Goal: Transaction & Acquisition: Book appointment/travel/reservation

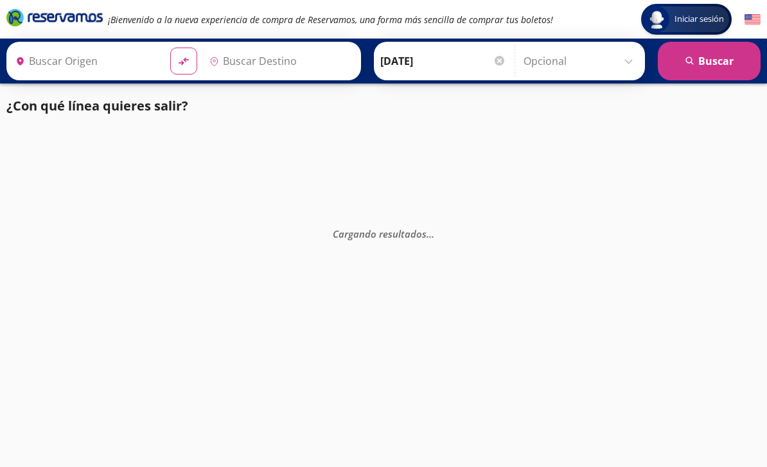
type input "Colima, Colima"
type input "[GEOGRAPHIC_DATA], [GEOGRAPHIC_DATA]"
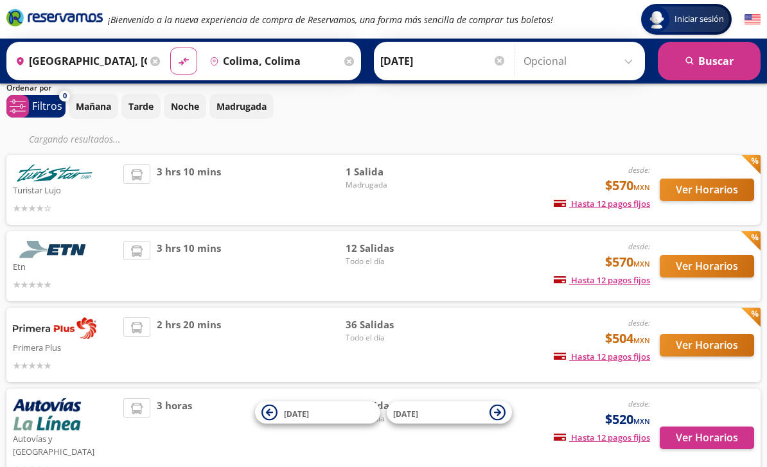
scroll to position [44, 0]
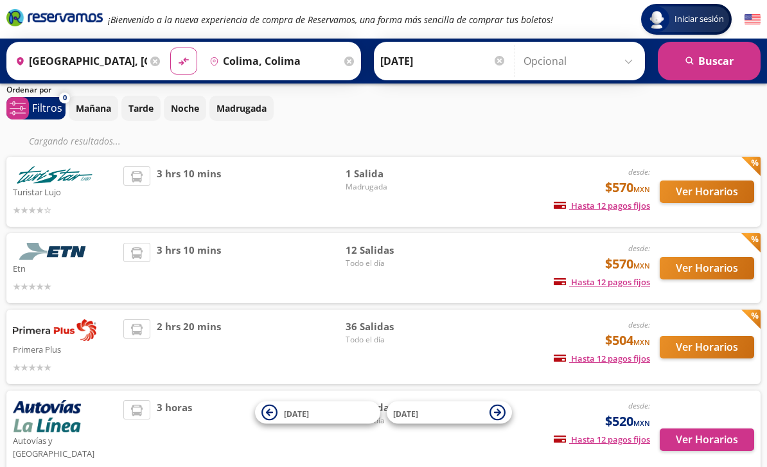
click at [712, 272] on button "Ver Horarios" at bounding box center [707, 268] width 94 height 22
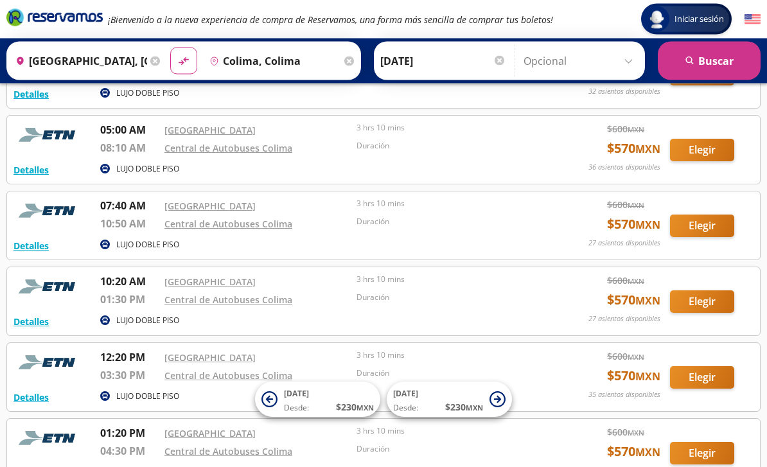
scroll to position [114, 0]
click at [470, 65] on input "[DATE]" at bounding box center [443, 61] width 126 height 32
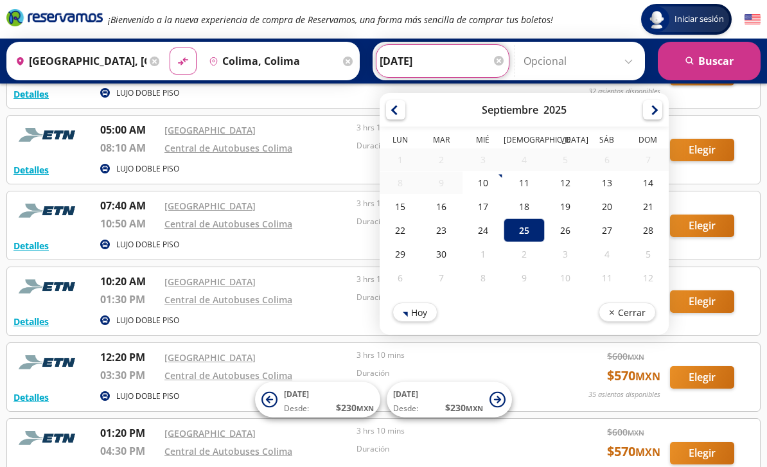
click at [586, 234] on div "26" at bounding box center [565, 230] width 41 height 24
type input "[DATE]"
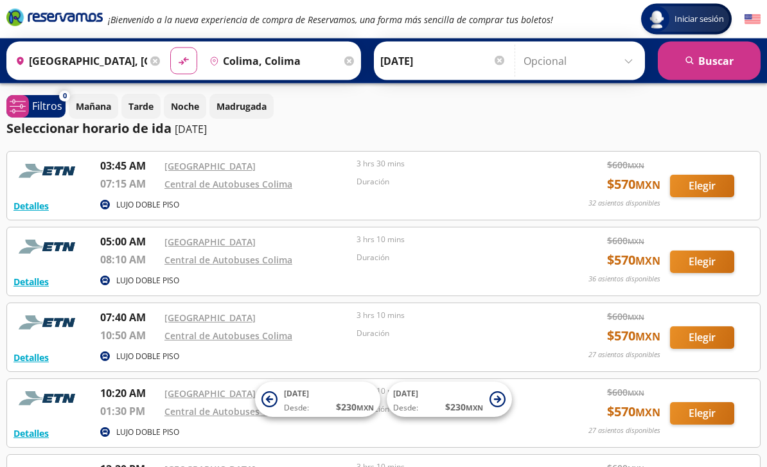
scroll to position [1, 0]
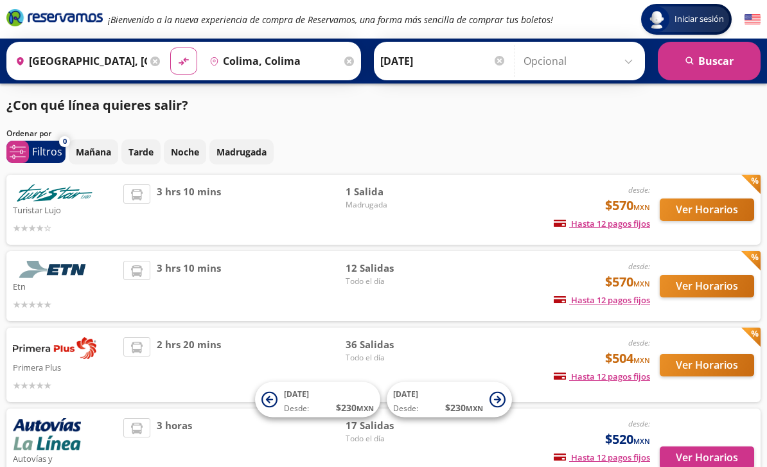
scroll to position [44, 0]
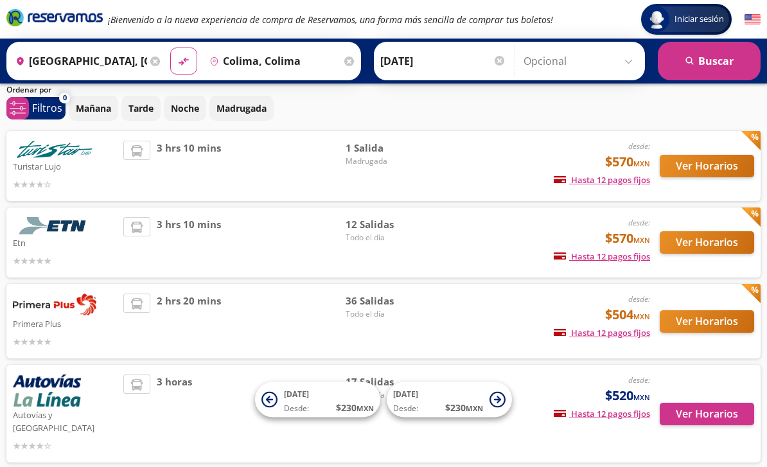
click at [701, 322] on button "Ver Horarios" at bounding box center [707, 321] width 94 height 22
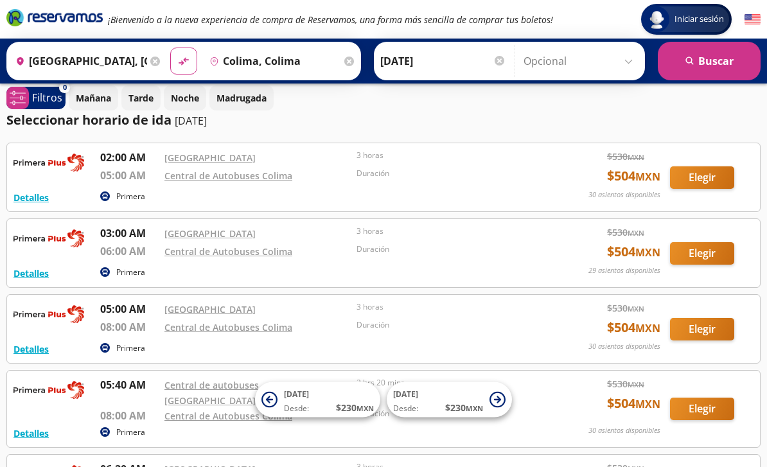
scroll to position [13, 0]
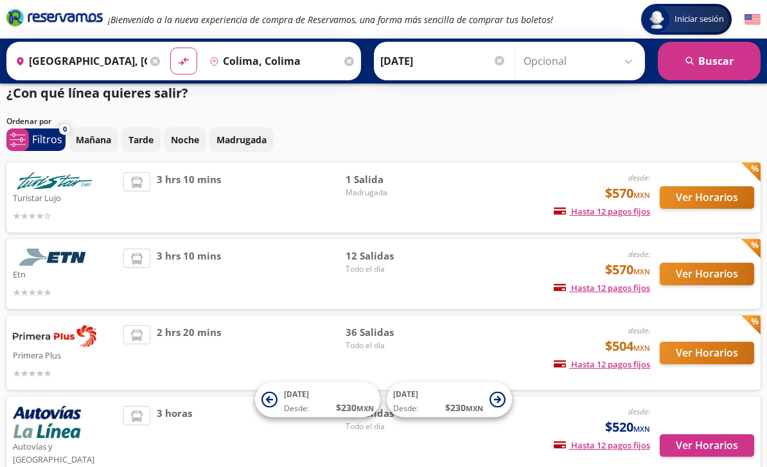
scroll to position [85, 0]
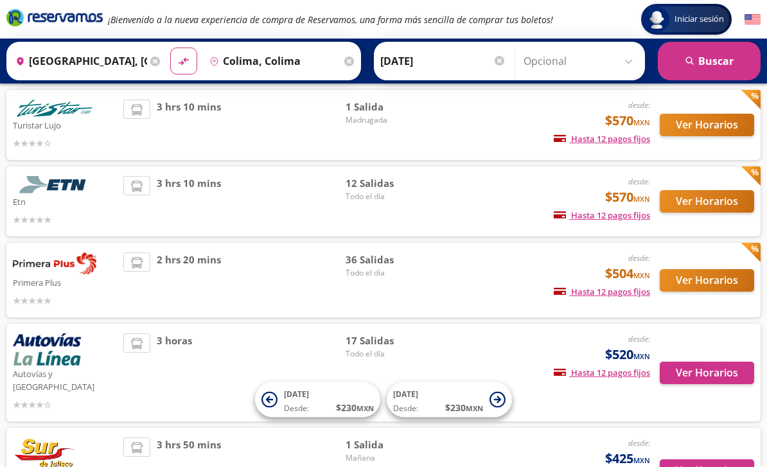
click at [716, 199] on button "Ver Horarios" at bounding box center [707, 201] width 94 height 22
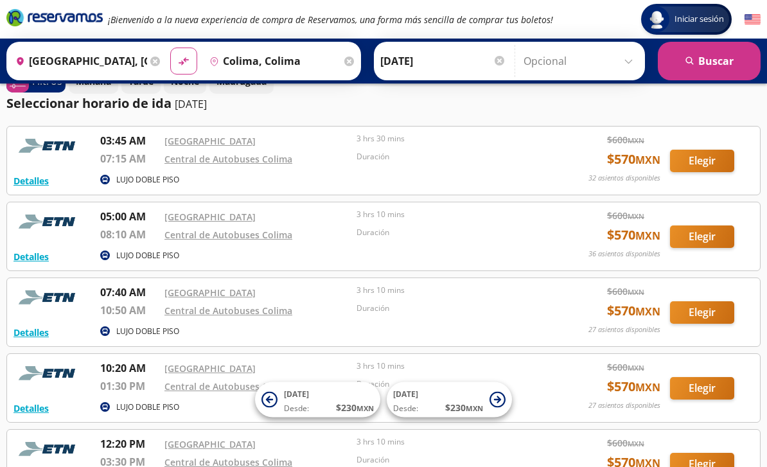
scroll to position [27, 0]
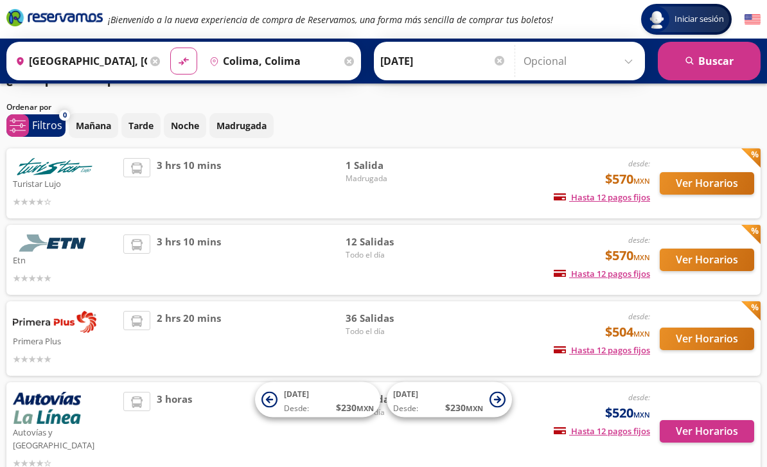
scroll to position [44, 0]
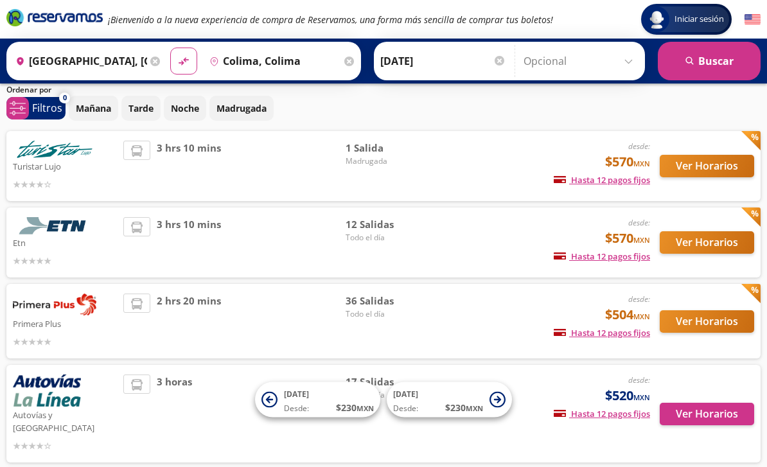
click at [268, 158] on div "3 hrs 10 mins" at bounding box center [234, 166] width 222 height 51
click at [708, 171] on button "Ver Horarios" at bounding box center [707, 166] width 94 height 22
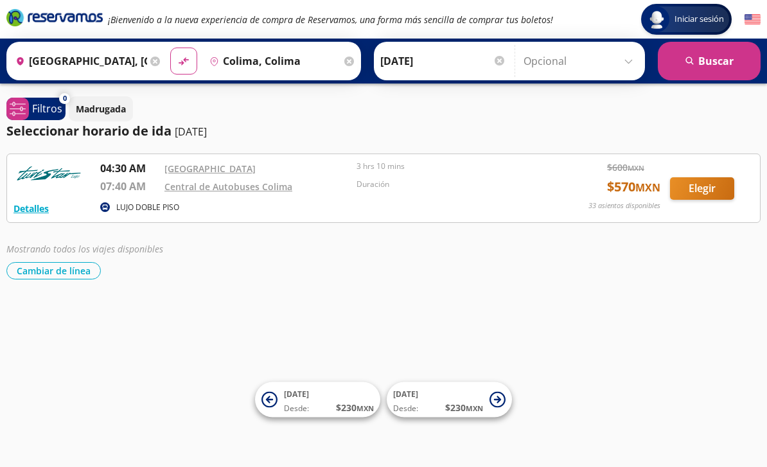
click at [14, 215] on button "Detalles" at bounding box center [30, 208] width 35 height 13
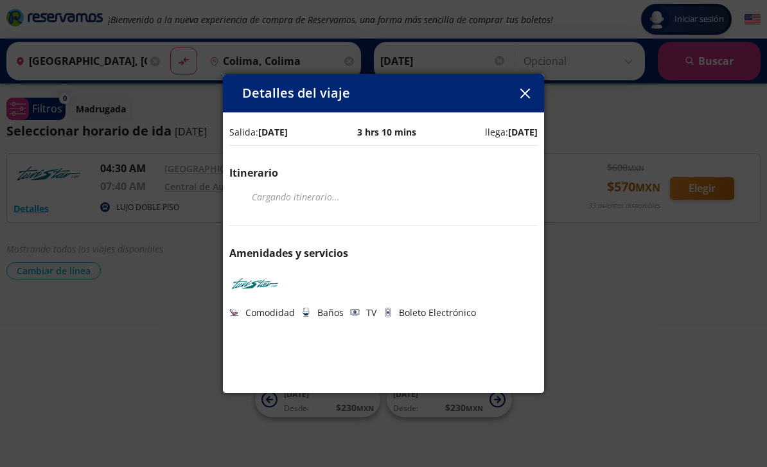
click at [484, 98] on div "Detalles del viaje" at bounding box center [383, 93] width 321 height 39
click at [527, 98] on icon "button" at bounding box center [525, 94] width 10 height 10
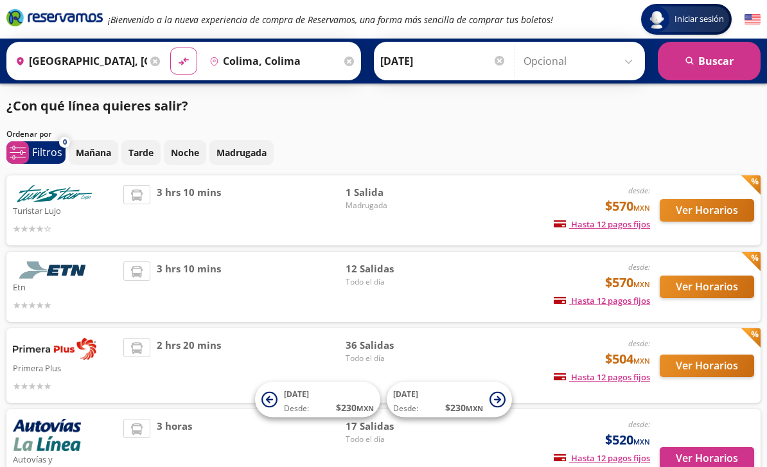
scroll to position [44, 0]
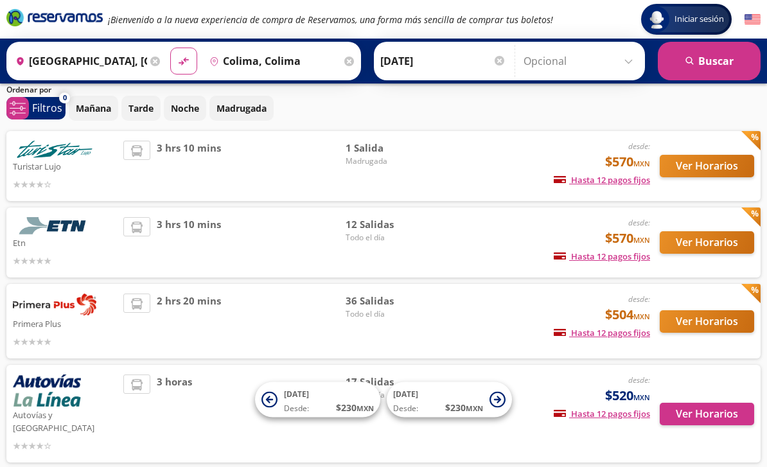
click at [265, 157] on div "3 hrs 10 mins" at bounding box center [234, 166] width 222 height 51
click at [283, 192] on div "Turistar Lujo desde: $570 MXN Hasta 12 pagos fijos Pagos fijos en compras mayor…" at bounding box center [383, 166] width 754 height 70
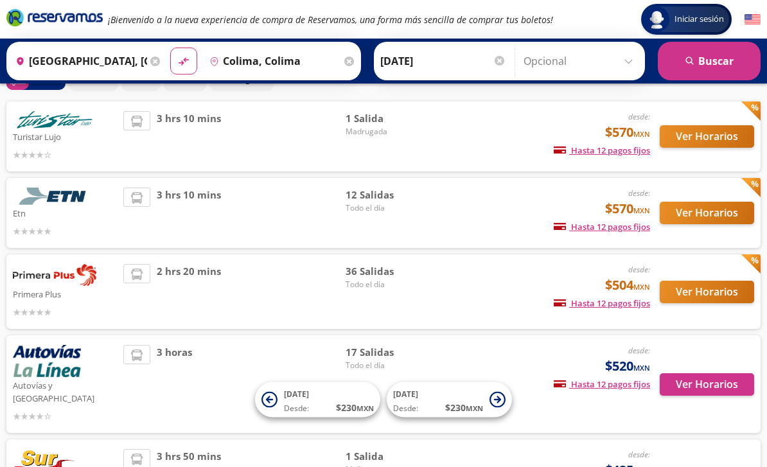
scroll to position [100, 0]
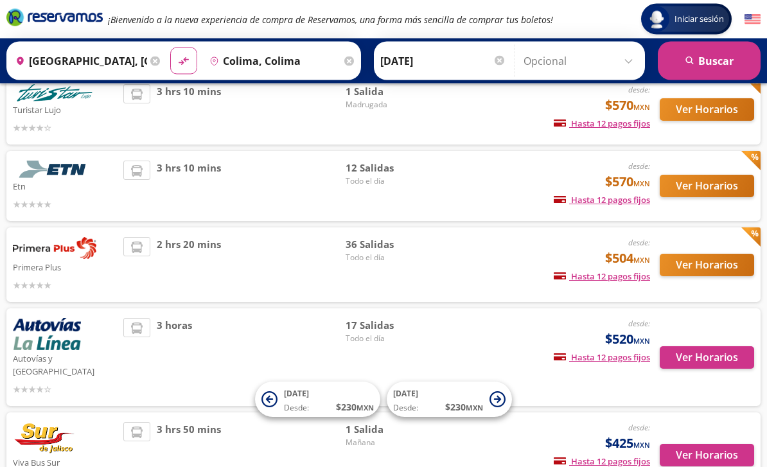
click at [242, 362] on div "3 horas" at bounding box center [234, 358] width 222 height 78
click at [80, 346] on img at bounding box center [47, 335] width 68 height 32
click at [721, 347] on button "Ver Horarios" at bounding box center [707, 358] width 94 height 22
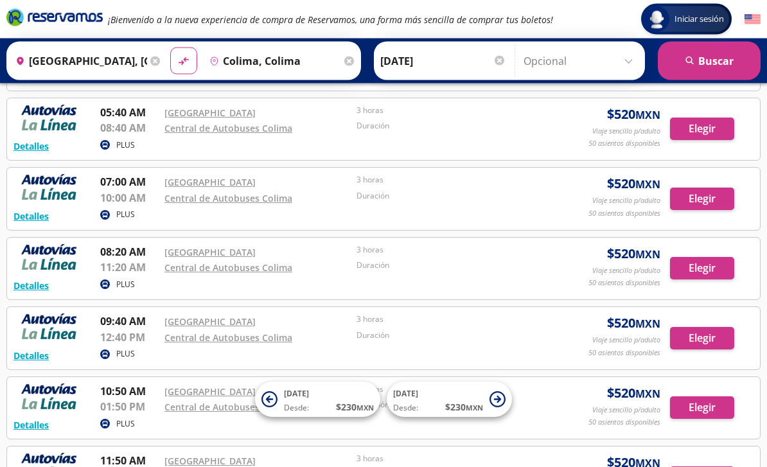
scroll to position [126, 0]
click at [711, 267] on button "Elegir" at bounding box center [702, 268] width 64 height 22
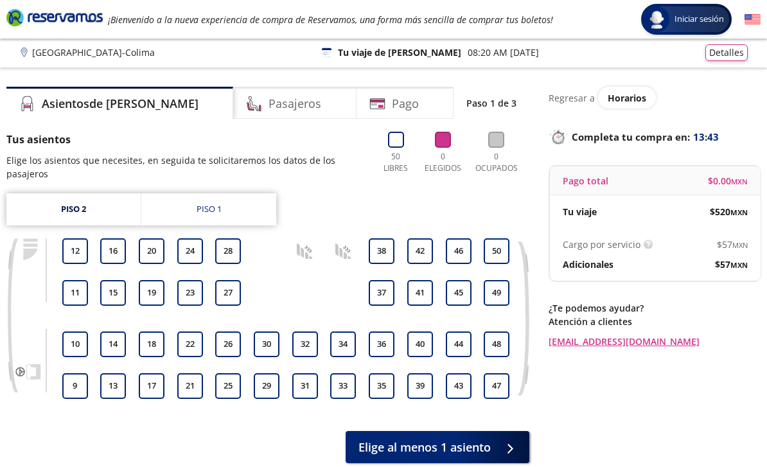
scroll to position [31, 0]
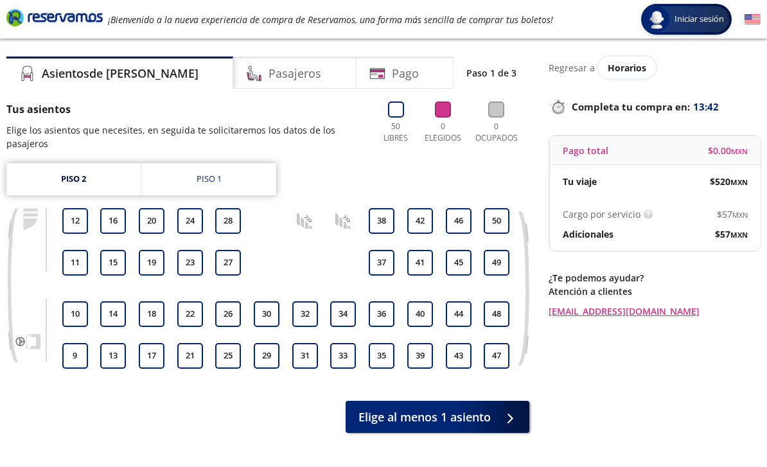
click at [242, 59] on div "Pasajeros" at bounding box center [294, 73] width 123 height 32
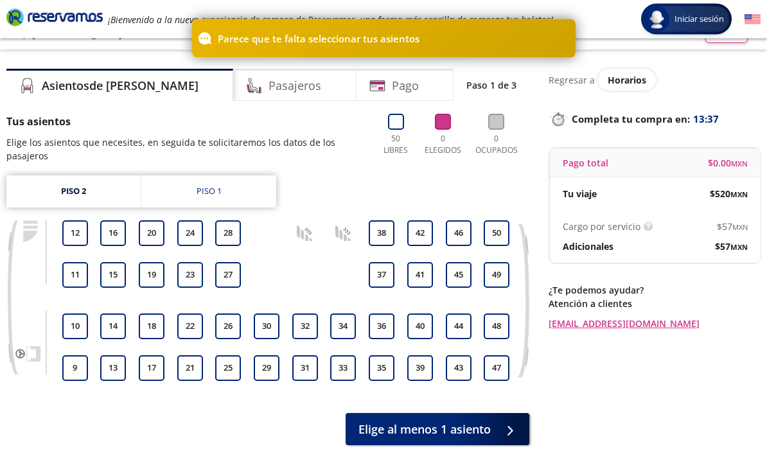
scroll to position [19, 0]
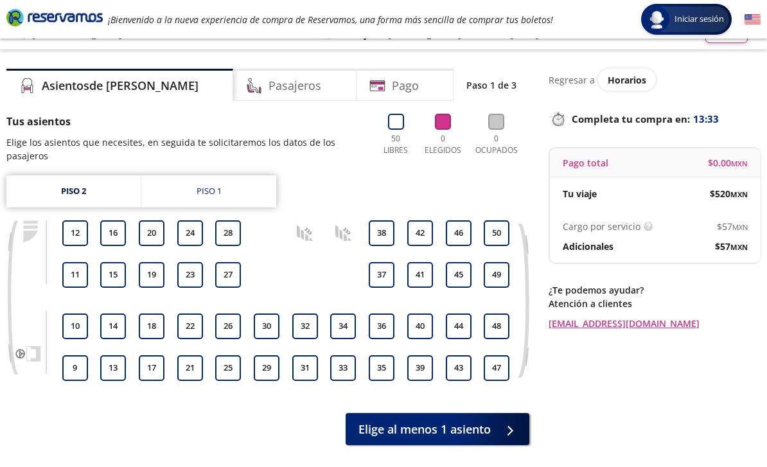
click at [85, 227] on button "12" at bounding box center [75, 233] width 26 height 26
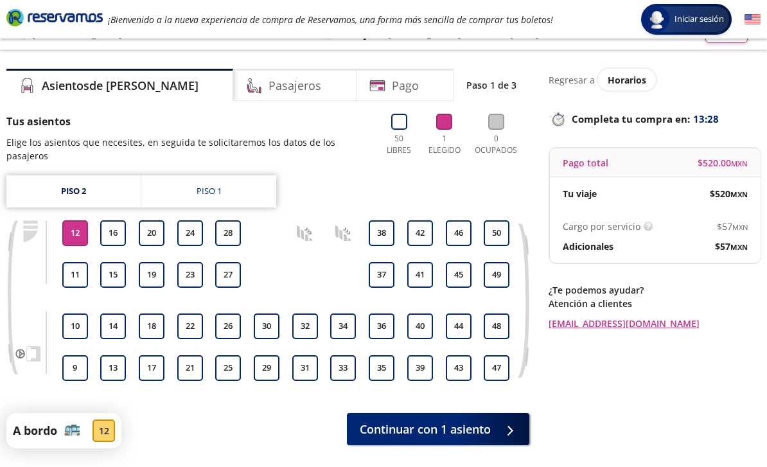
click at [217, 197] on div "Piso 1" at bounding box center [209, 191] width 25 height 13
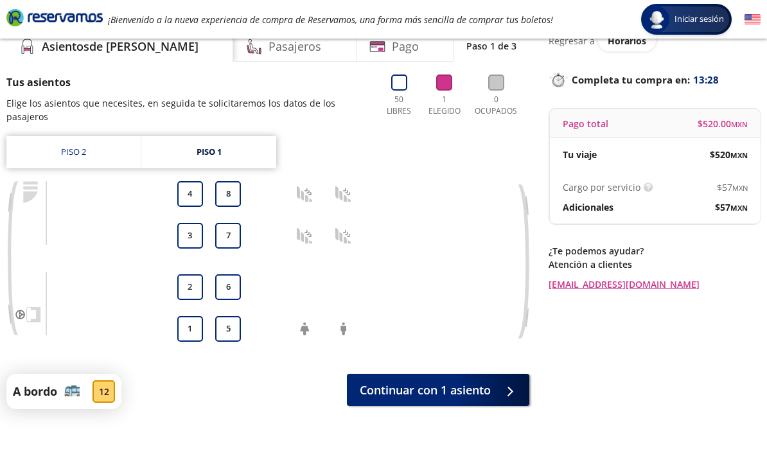
scroll to position [60, 0]
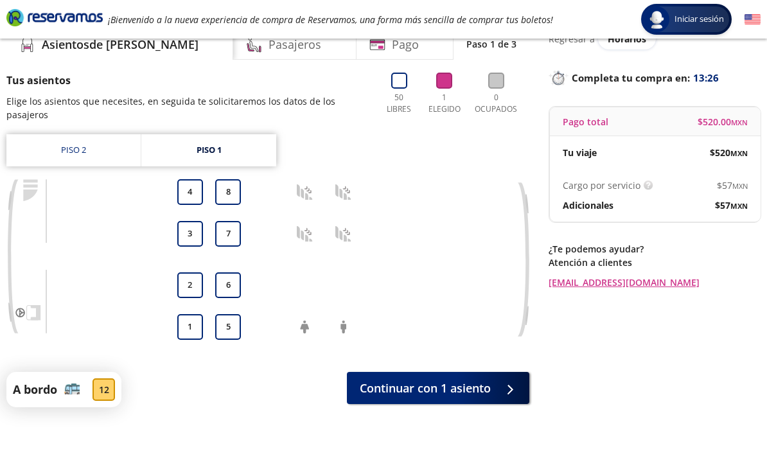
click at [89, 146] on link "Piso 2" at bounding box center [73, 150] width 134 height 32
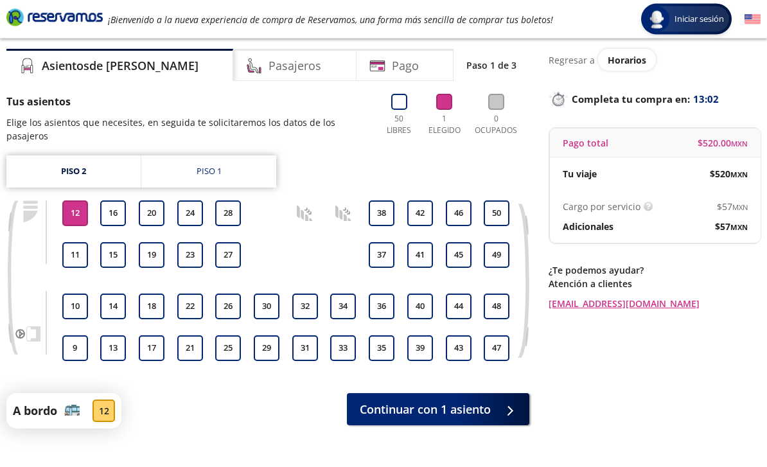
scroll to position [39, 0]
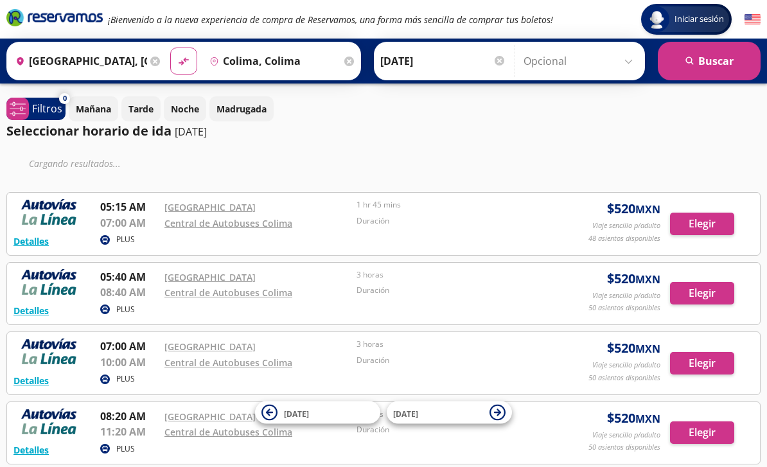
click at [434, 58] on input "[DATE]" at bounding box center [443, 61] width 126 height 32
